Goal: Task Accomplishment & Management: Manage account settings

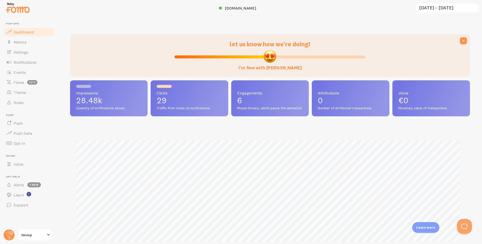
scroll to position [132, 397]
click at [20, 73] on span "Events" at bounding box center [20, 72] width 12 height 5
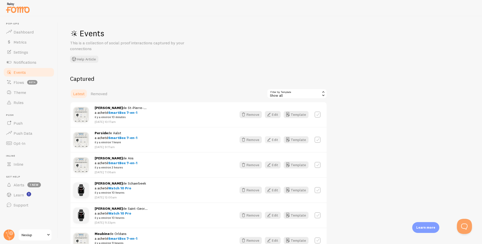
click at [277, 139] on button "Edit" at bounding box center [273, 139] width 16 height 7
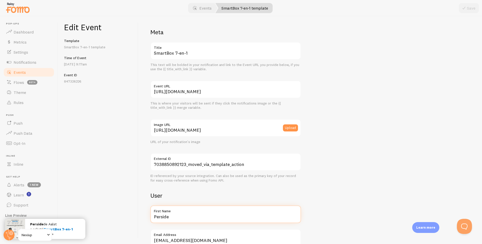
drag, startPoint x: 187, startPoint y: 217, endPoint x: 144, endPoint y: 218, distance: 43.3
click at [144, 218] on div "Meta SmartBox 7-en-1 Title This text will be bolded in your notification and li…" at bounding box center [310, 129] width 344 height 227
type input "Marina"
click at [469, 8] on button "Save" at bounding box center [469, 8] width 20 height 10
click at [21, 76] on link "Events" at bounding box center [29, 72] width 52 height 10
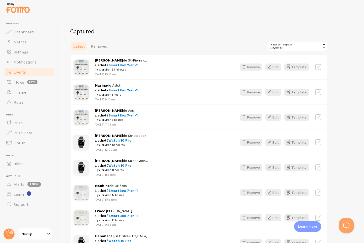
scroll to position [50, 0]
